Goal: Book appointment/travel/reservation

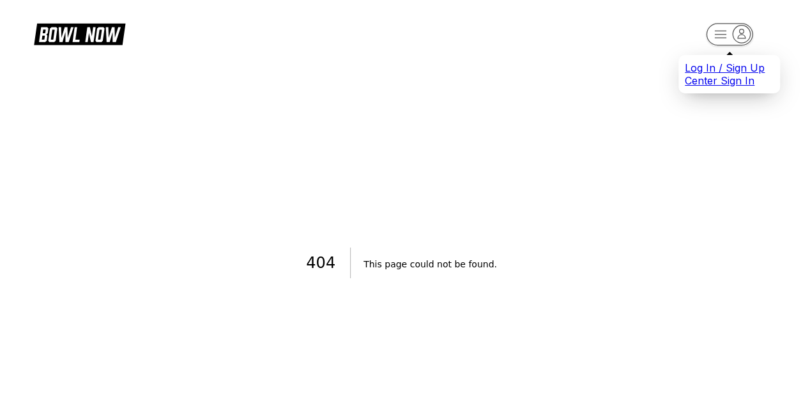
click at [726, 36] on rect "button" at bounding box center [729, 34] width 47 height 22
click at [81, 30] on icon at bounding box center [79, 33] width 91 height 24
